Goal: Task Accomplishment & Management: Use online tool/utility

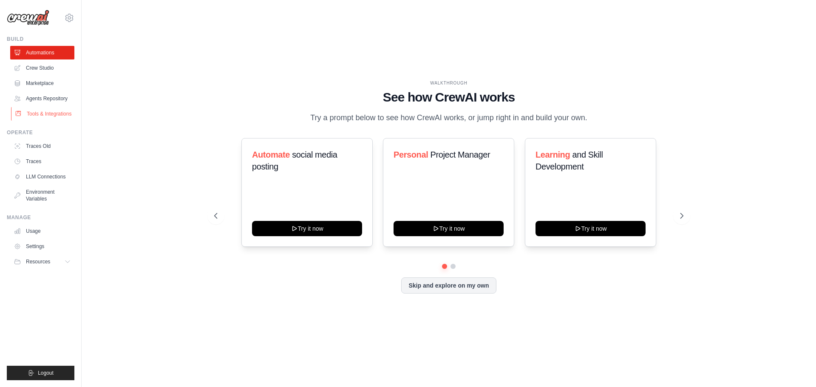
click at [54, 111] on link "Tools & Integrations" at bounding box center [43, 114] width 64 height 14
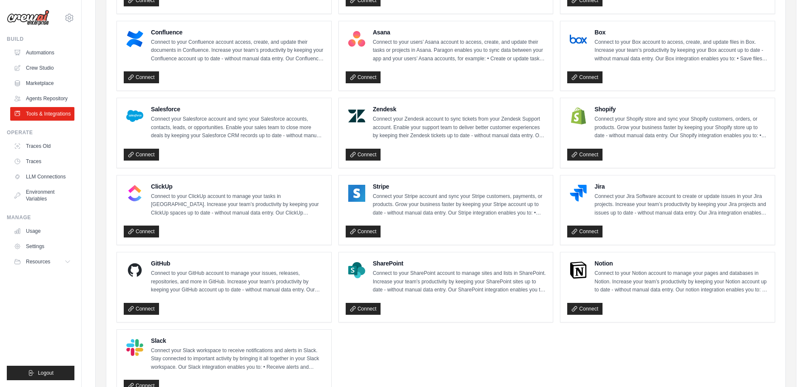
scroll to position [377, 0]
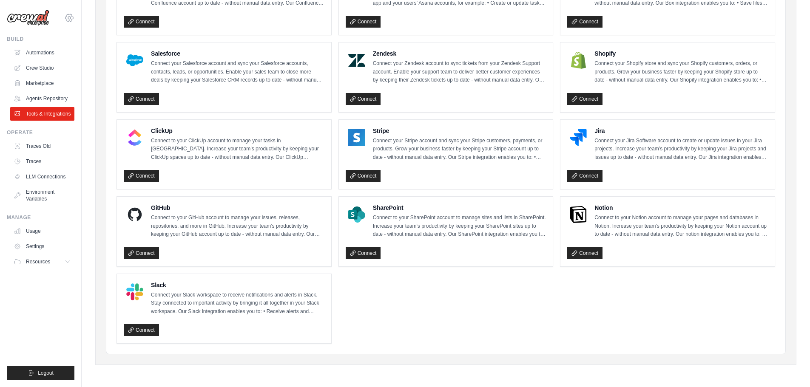
click at [70, 16] on icon at bounding box center [69, 18] width 10 height 10
click at [21, 42] on div "Build" at bounding box center [41, 39] width 68 height 7
click at [31, 13] on img at bounding box center [28, 18] width 43 height 16
click at [38, 259] on span "Resources" at bounding box center [39, 261] width 24 height 7
click at [34, 95] on link "Agents Repository" at bounding box center [43, 99] width 64 height 14
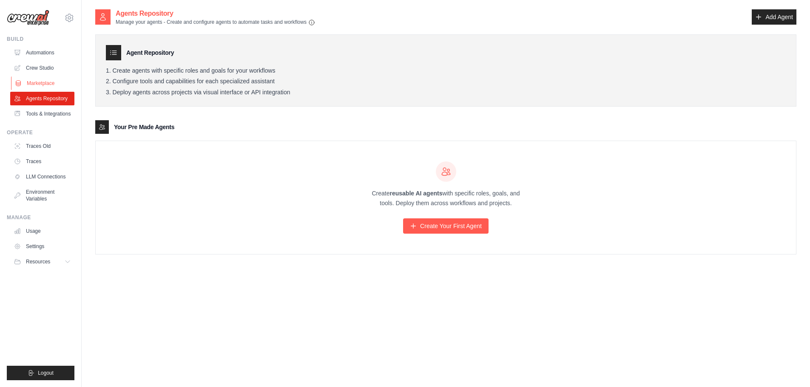
click at [39, 83] on link "Marketplace" at bounding box center [43, 84] width 64 height 14
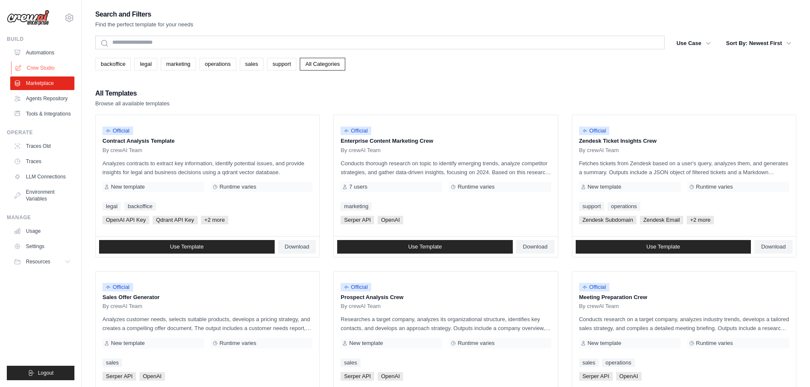
click at [40, 70] on link "Crew Studio" at bounding box center [43, 68] width 64 height 14
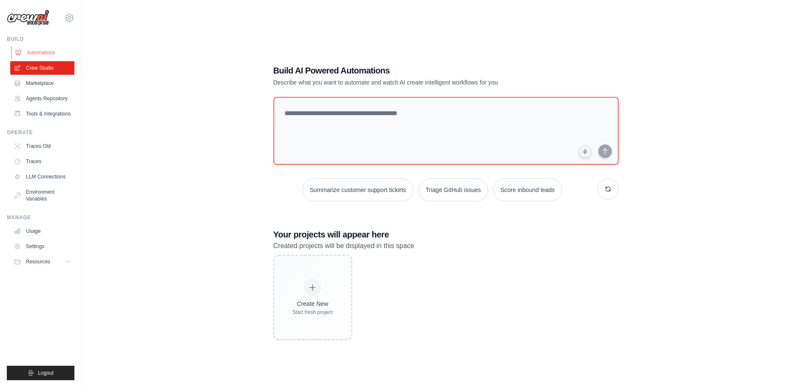
click at [56, 55] on link "Automations" at bounding box center [43, 53] width 64 height 14
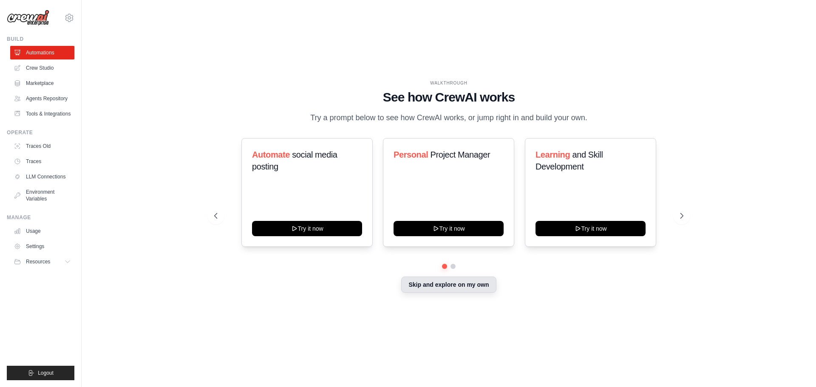
click at [487, 285] on button "Skip and explore on my own" at bounding box center [448, 285] width 95 height 16
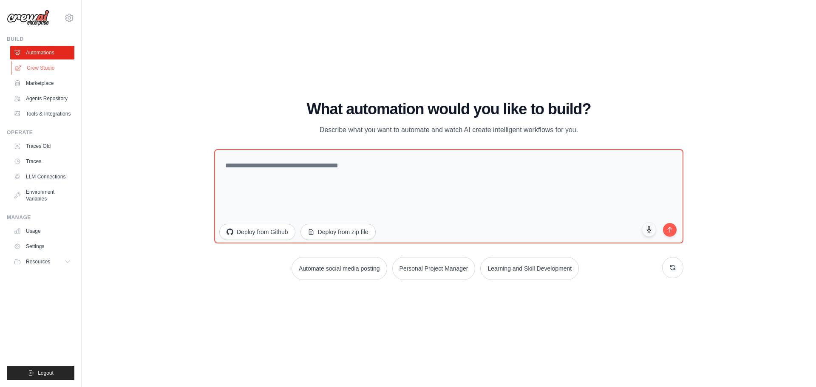
click at [52, 65] on link "Crew Studio" at bounding box center [43, 68] width 64 height 14
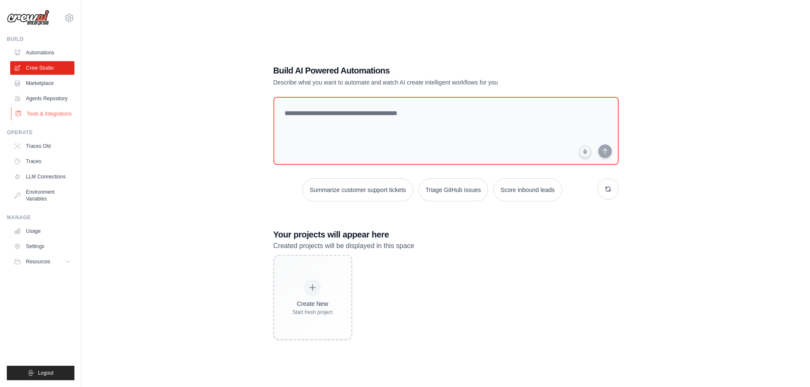
click at [42, 109] on link "Tools & Integrations" at bounding box center [43, 114] width 64 height 14
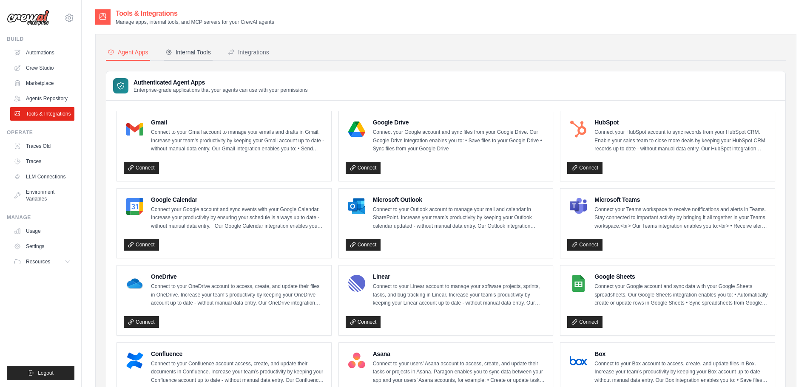
click at [197, 50] on div "Internal Tools" at bounding box center [187, 52] width 45 height 9
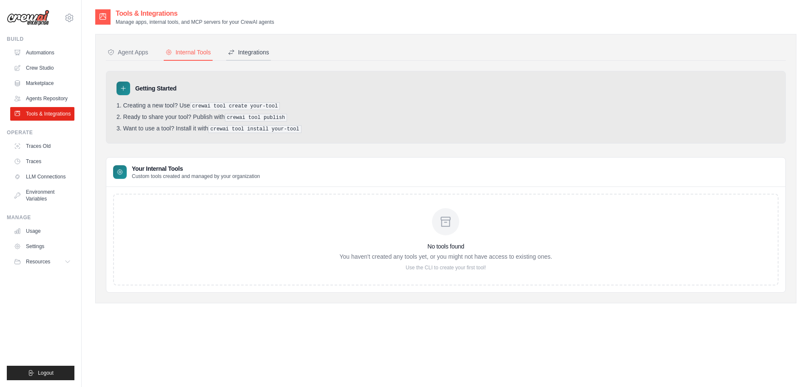
click at [264, 48] on button "Integrations" at bounding box center [248, 53] width 45 height 16
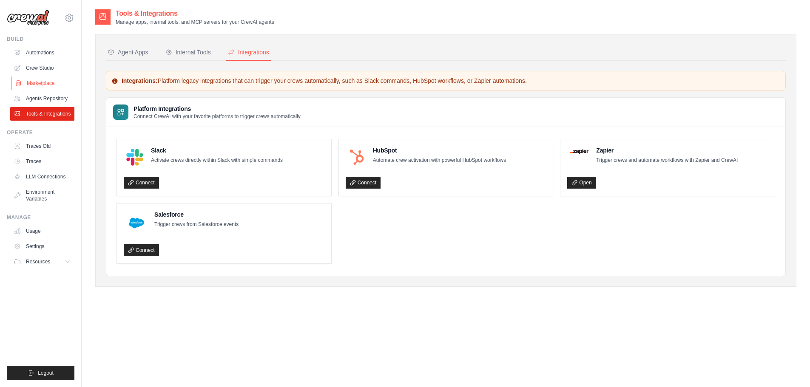
click at [38, 85] on link "Marketplace" at bounding box center [43, 84] width 64 height 14
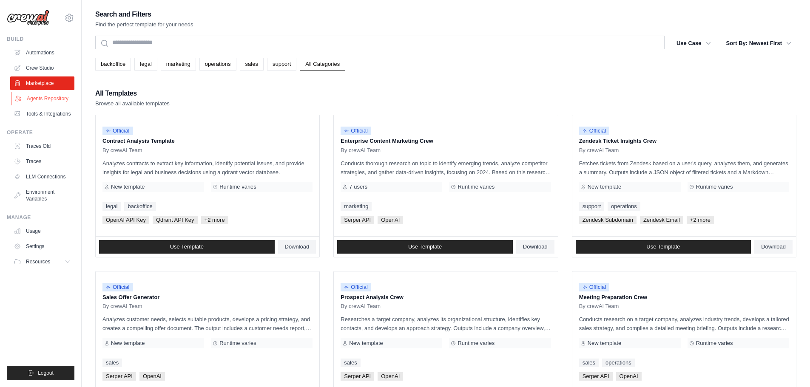
click at [44, 99] on link "Agents Repository" at bounding box center [43, 99] width 64 height 14
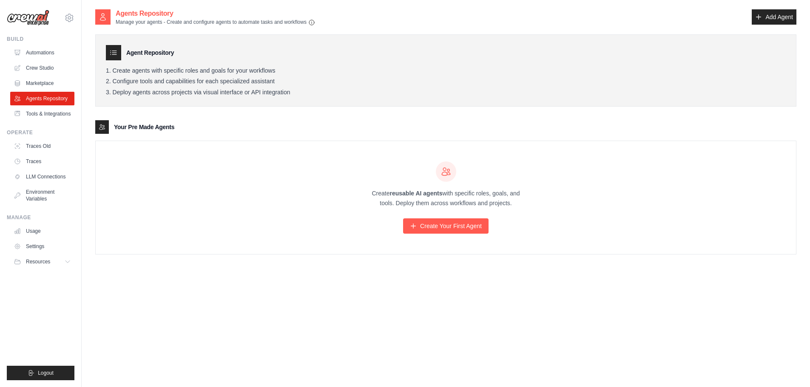
drag, startPoint x: 11, startPoint y: 317, endPoint x: 19, endPoint y: 300, distance: 18.4
click at [11, 317] on ul "Build Automations Crew Studio Marketplace Agents Repository Resources Blog" at bounding box center [41, 208] width 68 height 345
click at [27, 86] on link "Marketplace" at bounding box center [43, 84] width 64 height 14
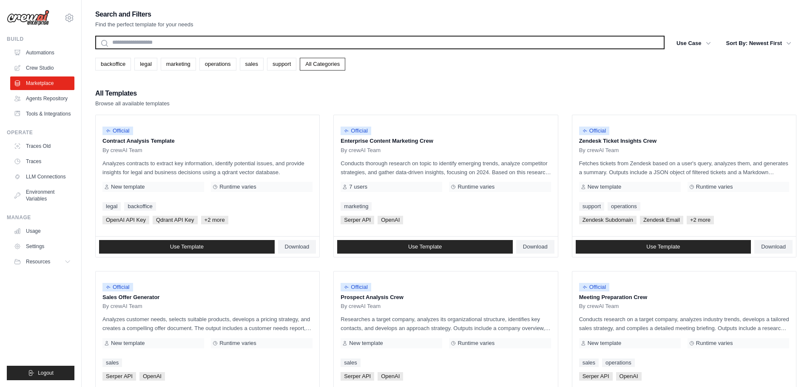
click at [199, 39] on input "text" at bounding box center [379, 43] width 569 height 14
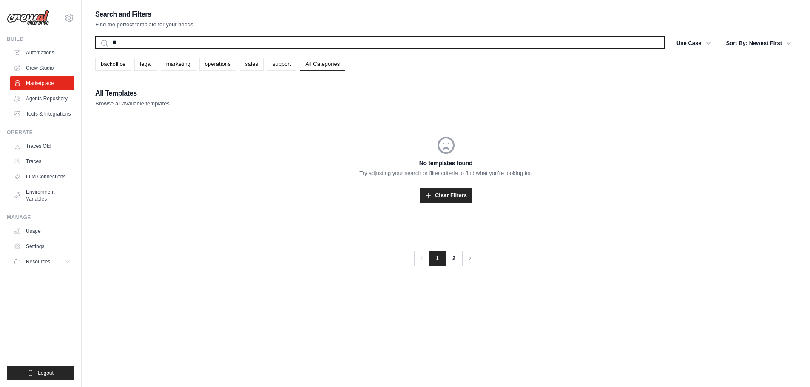
type input "*"
type input "****"
click at [95, 49] on button "Search" at bounding box center [95, 49] width 0 height 0
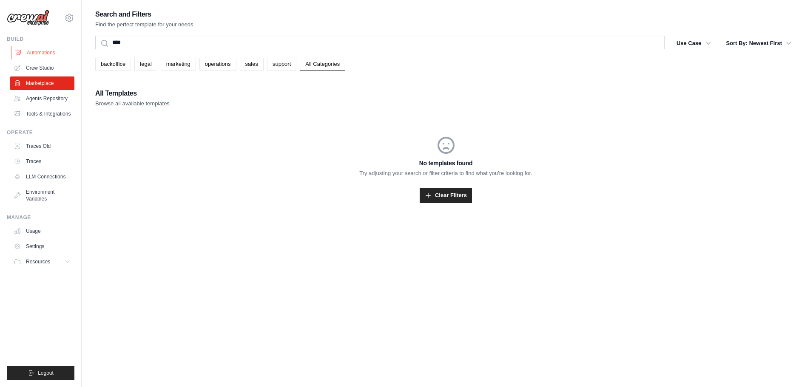
click at [45, 46] on link "Automations" at bounding box center [43, 53] width 64 height 14
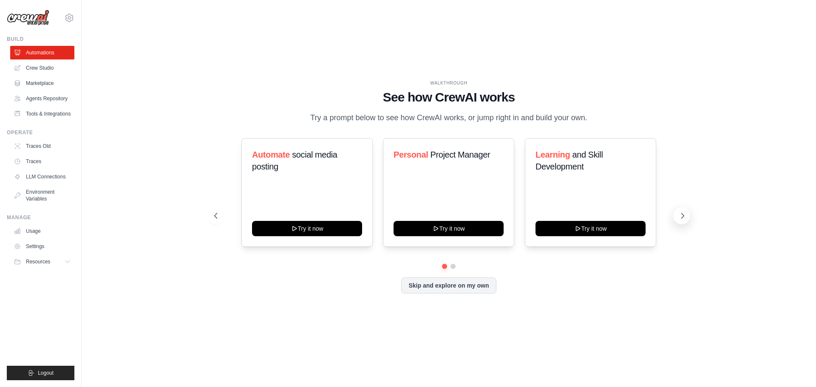
click at [689, 219] on button at bounding box center [681, 215] width 17 height 17
click at [682, 218] on icon at bounding box center [683, 215] width 3 height 5
click at [406, 286] on button "Skip and explore on my own" at bounding box center [448, 285] width 95 height 16
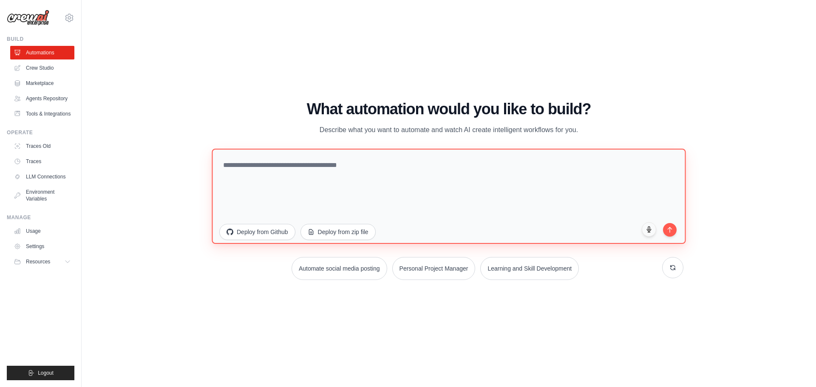
click at [303, 173] on textarea at bounding box center [449, 195] width 474 height 95
paste textarea "**********"
click at [435, 162] on textarea "**********" at bounding box center [449, 195] width 474 height 95
paste textarea "**********"
drag, startPoint x: 422, startPoint y: 164, endPoint x: 400, endPoint y: 165, distance: 22.1
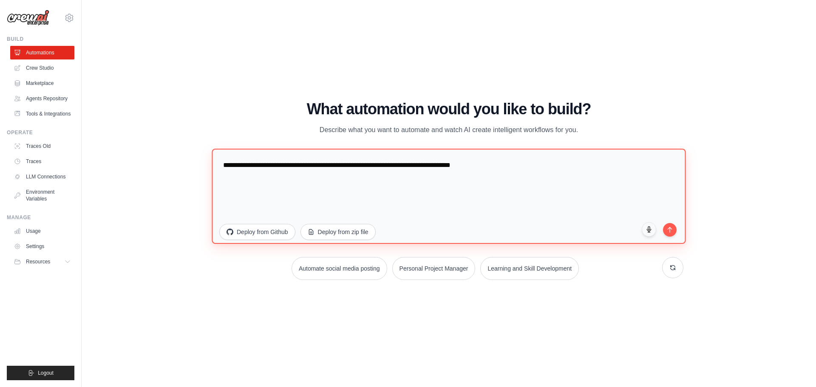
click at [400, 165] on textarea "**********" at bounding box center [449, 195] width 474 height 95
click at [482, 165] on textarea "**********" at bounding box center [449, 195] width 474 height 95
type textarea "**********"
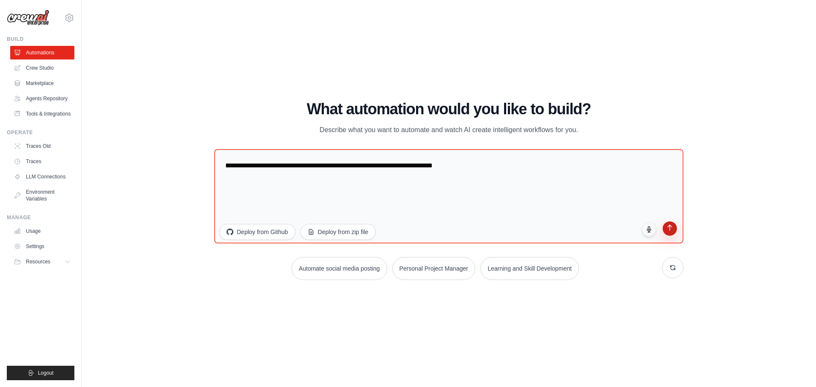
click at [672, 227] on icon "submit" at bounding box center [669, 227] width 7 height 7
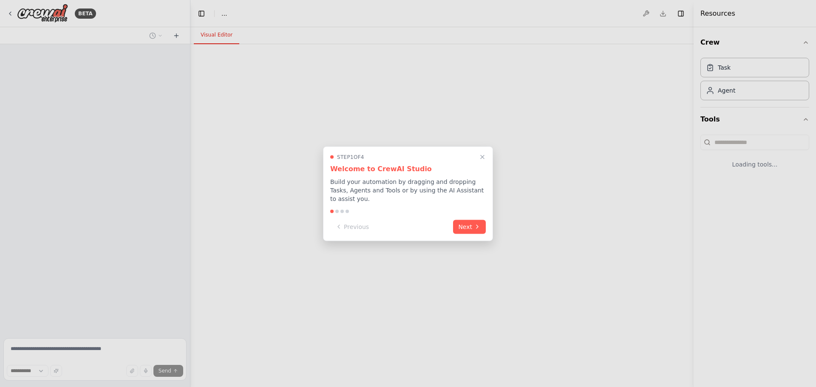
select select "****"
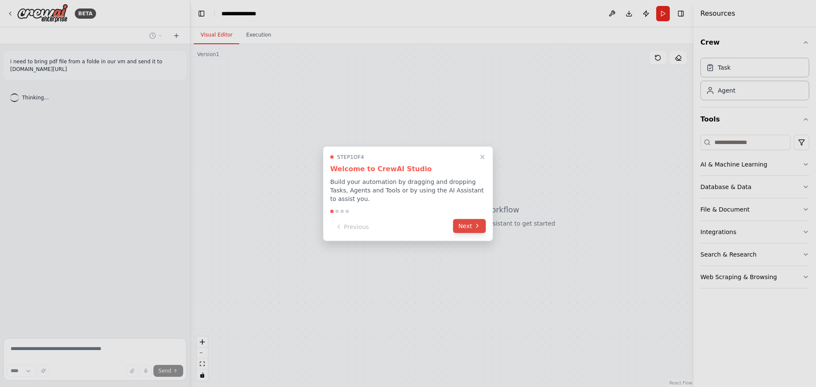
click at [470, 219] on button "Next" at bounding box center [469, 226] width 33 height 14
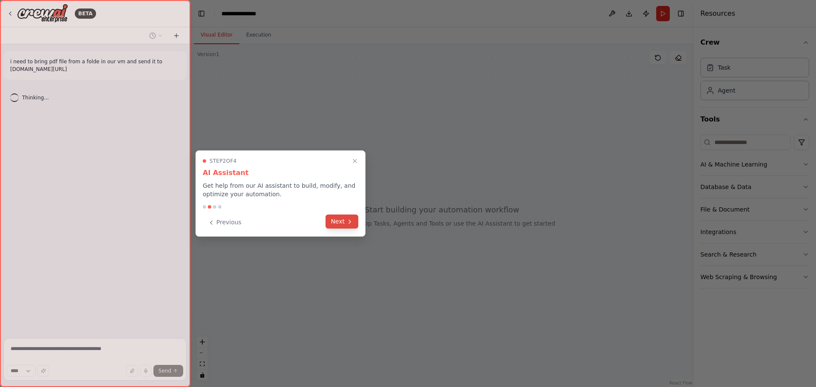
click at [346, 221] on button "Next" at bounding box center [342, 222] width 33 height 14
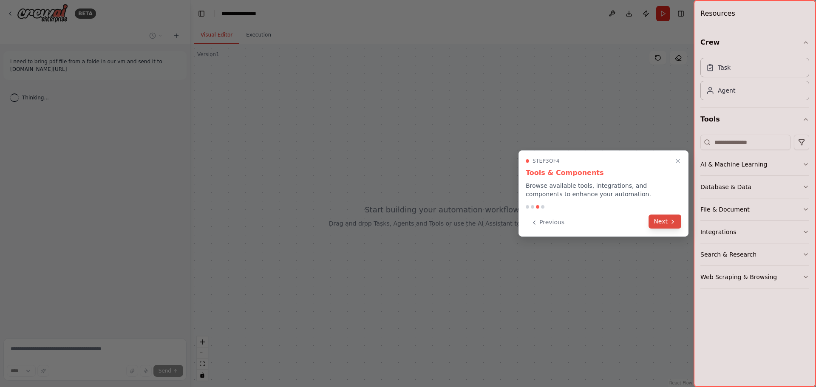
click at [669, 224] on icon at bounding box center [672, 221] width 7 height 7
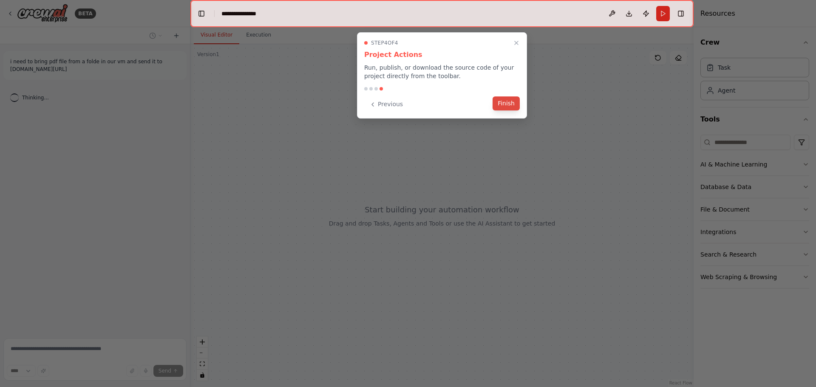
click at [501, 106] on button "Finish" at bounding box center [506, 103] width 27 height 14
